Goal: Task Accomplishment & Management: Manage account settings

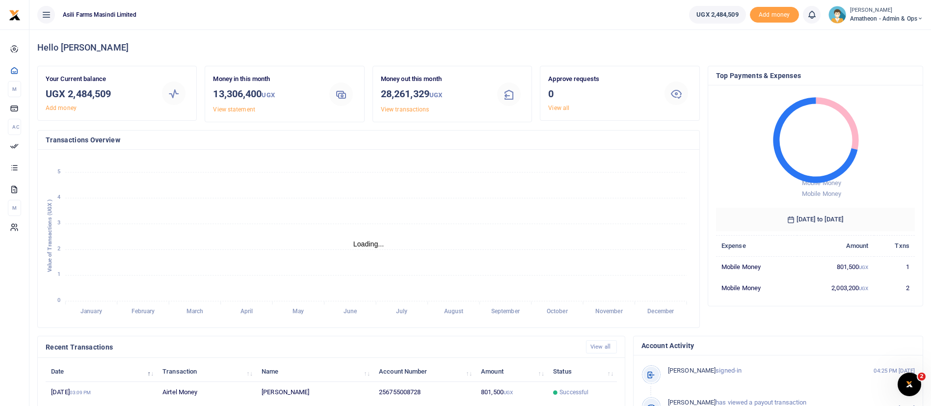
scroll to position [12, 12]
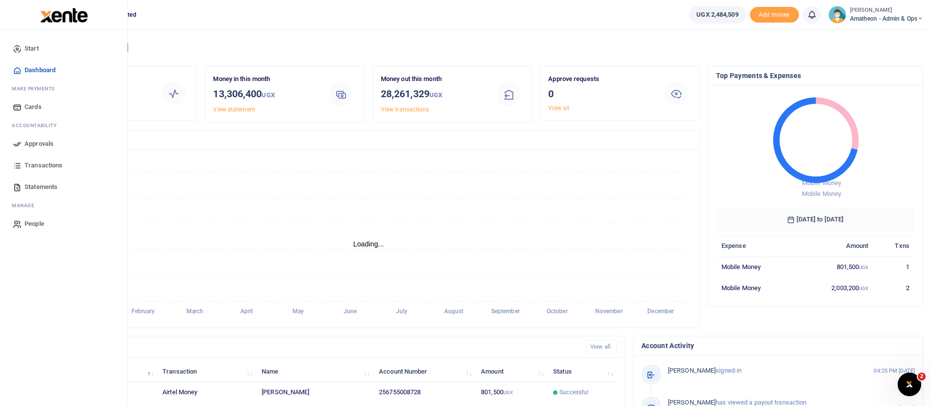
click at [37, 140] on span "Approvals" at bounding box center [39, 144] width 29 height 10
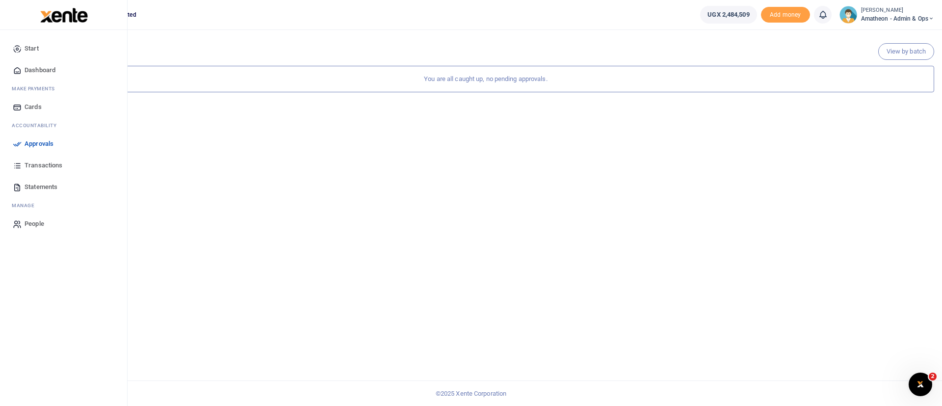
click at [47, 16] on img at bounding box center [64, 15] width 48 height 15
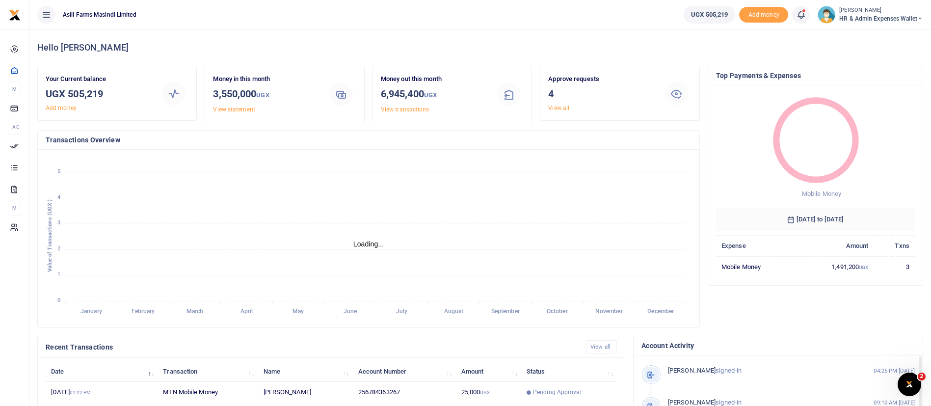
scroll to position [12, 12]
click at [573, 389] on span "Pending Approval" at bounding box center [557, 392] width 49 height 9
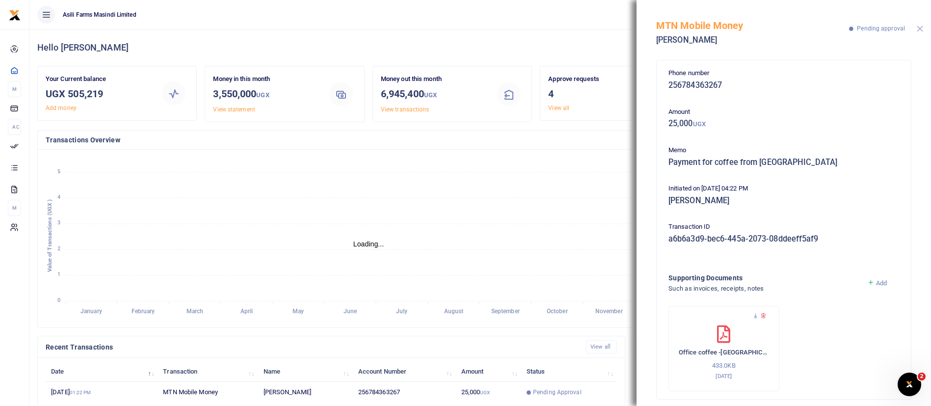
click at [921, 30] on button "Close" at bounding box center [920, 29] width 6 height 6
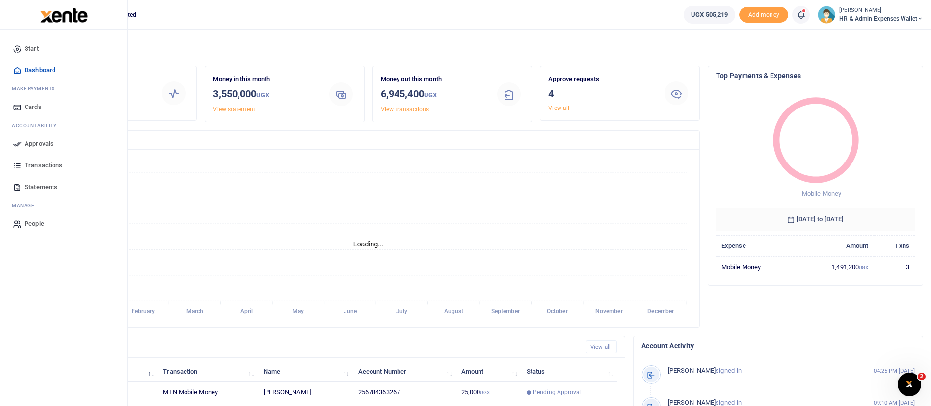
click at [35, 144] on span "Approvals" at bounding box center [39, 144] width 29 height 10
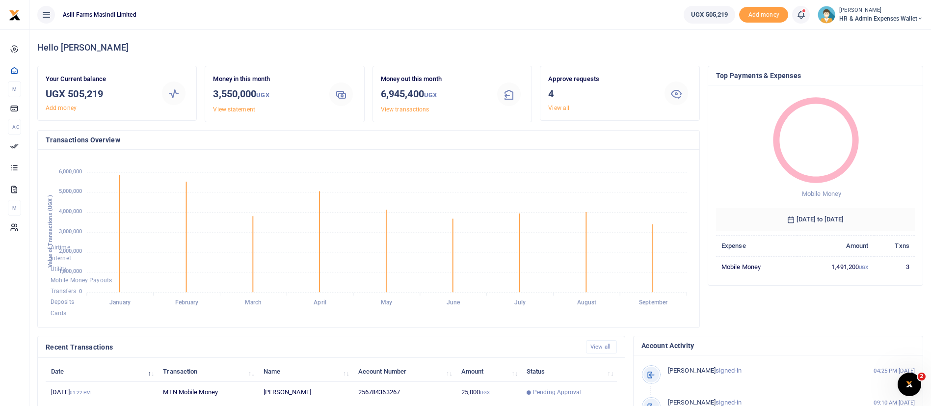
scroll to position [181, 0]
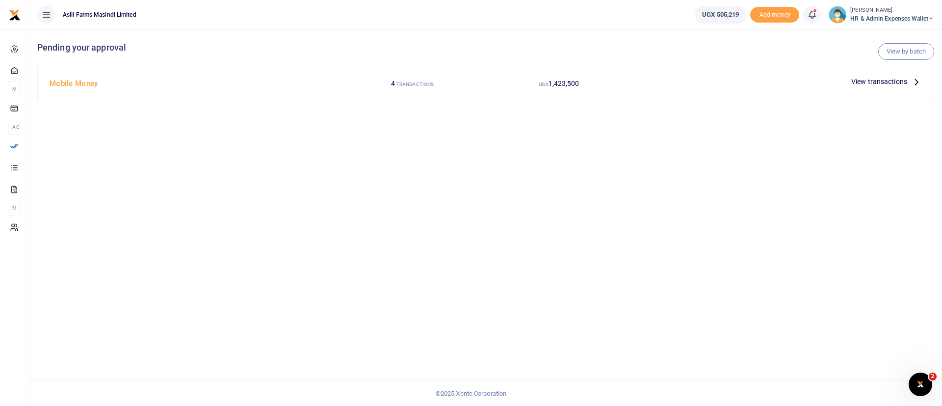
click at [878, 83] on span "View transactions" at bounding box center [880, 81] width 56 height 11
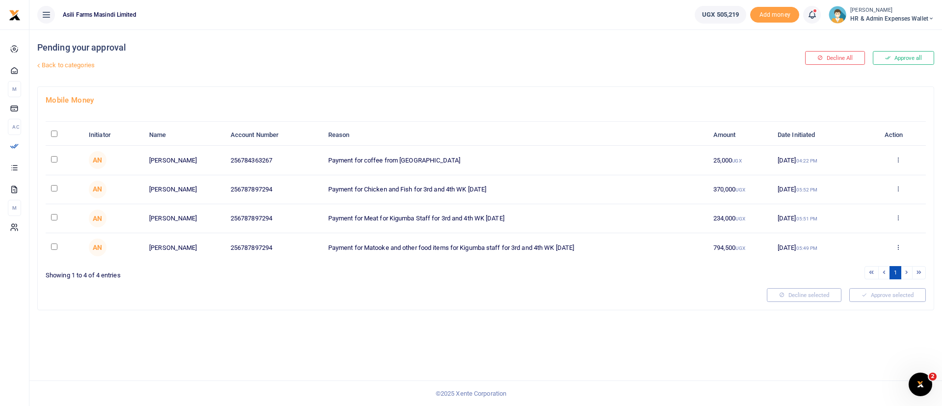
click at [55, 159] on input "checkbox" at bounding box center [54, 159] width 6 height 6
checkbox input "true"
click at [907, 297] on button "Approve selected (1)" at bounding box center [884, 295] width 83 height 14
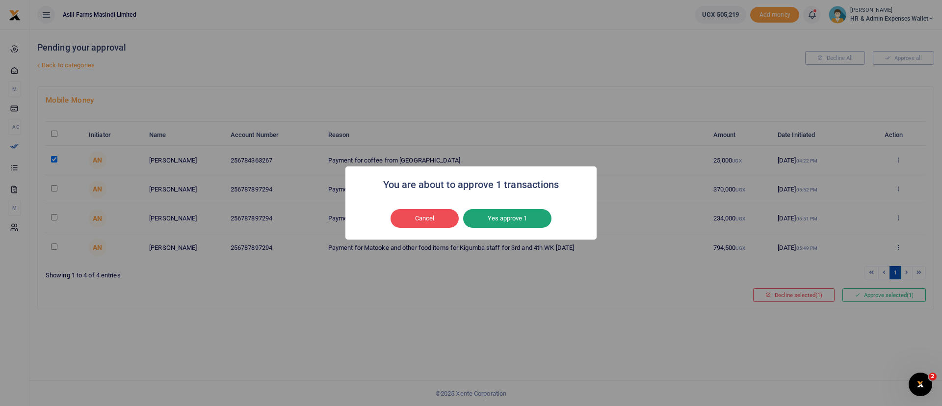
click at [542, 219] on button "Yes approve 1" at bounding box center [507, 218] width 88 height 19
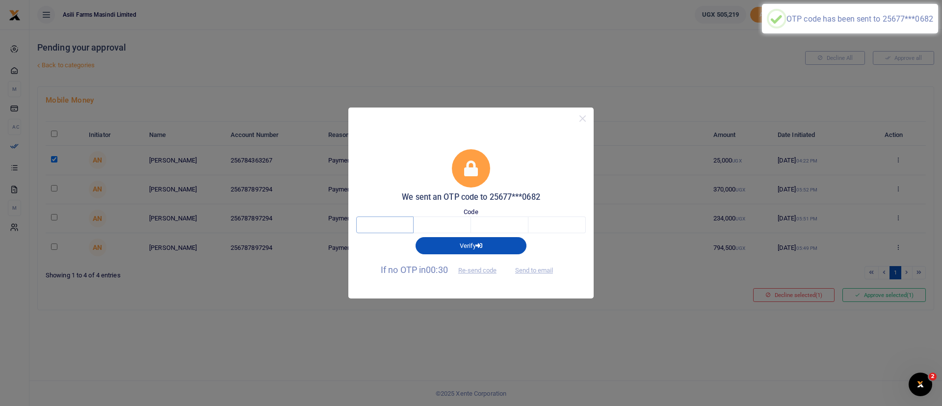
click at [398, 226] on input "text" at bounding box center [384, 224] width 57 height 17
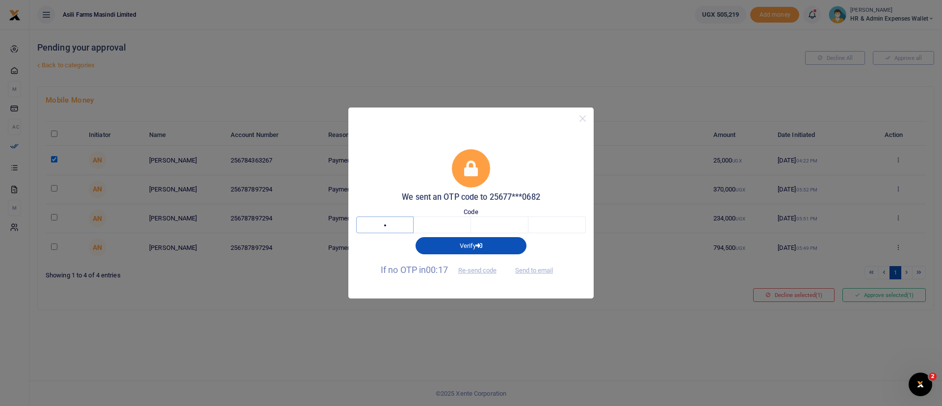
type input "8"
type input "7"
type input "4"
type input "3"
